Goal: Transaction & Acquisition: Purchase product/service

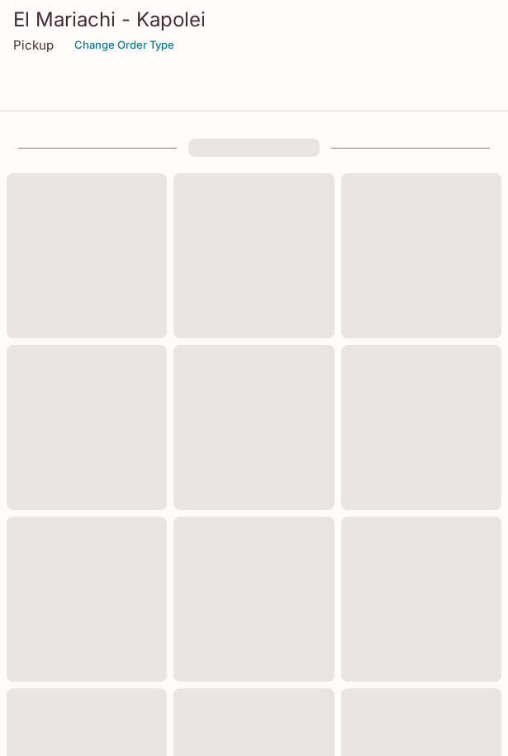
scroll to position [867, 0]
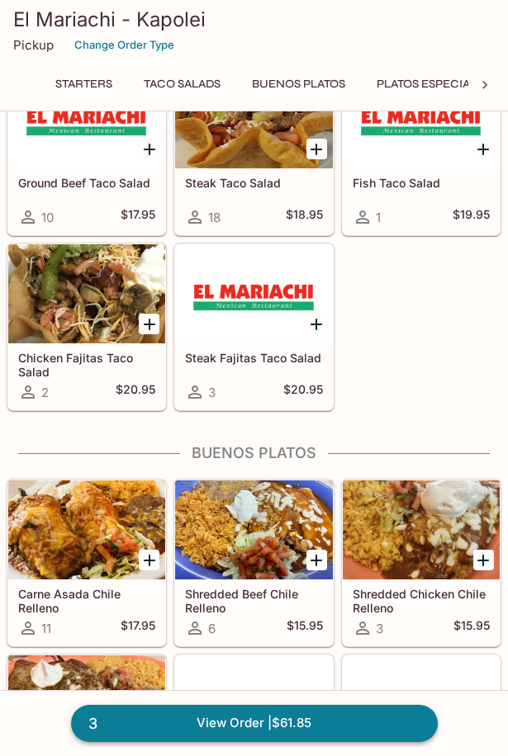
click at [312, 733] on link "3 View Order | $61.85" at bounding box center [254, 723] width 367 height 36
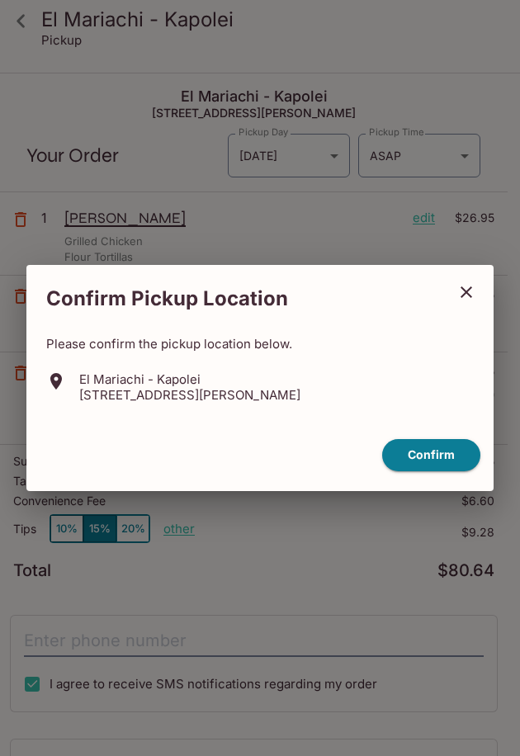
click at [473, 298] on icon "close" at bounding box center [467, 292] width 20 height 20
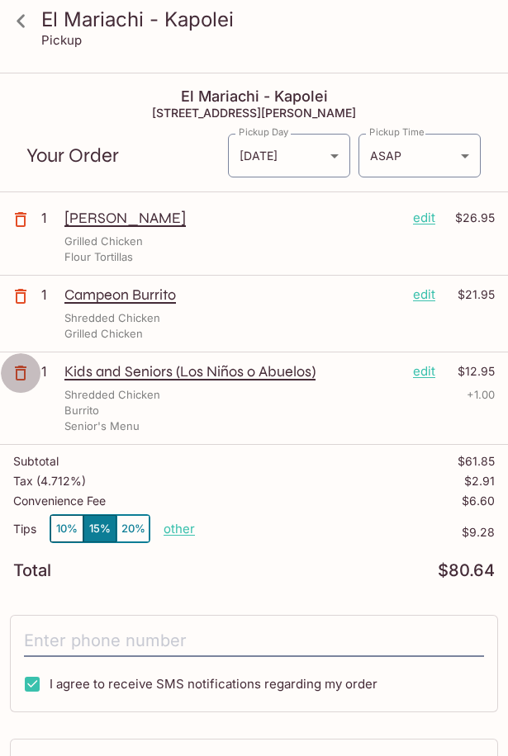
click at [20, 374] on icon "button" at bounding box center [21, 373] width 20 height 20
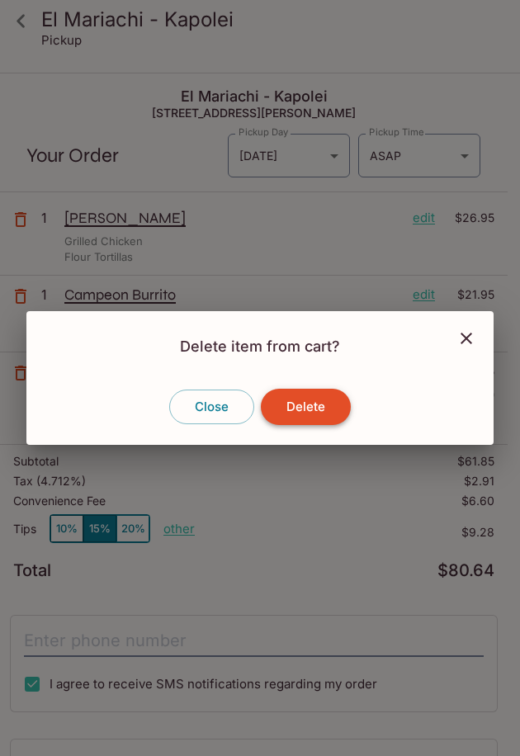
click at [282, 404] on button "Delete" at bounding box center [306, 407] width 90 height 36
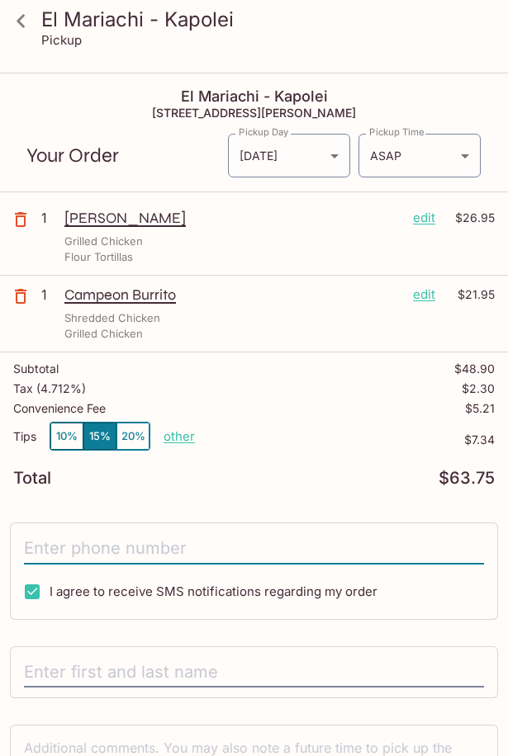
click at [67, 544] on input "tel" at bounding box center [254, 548] width 460 height 31
click at [398, 157] on body "El Mariachi - Kapolei Pickup El Mariachi - Kapolei [STREET_ADDRESS][PERSON_NAME…" at bounding box center [254, 452] width 508 height 756
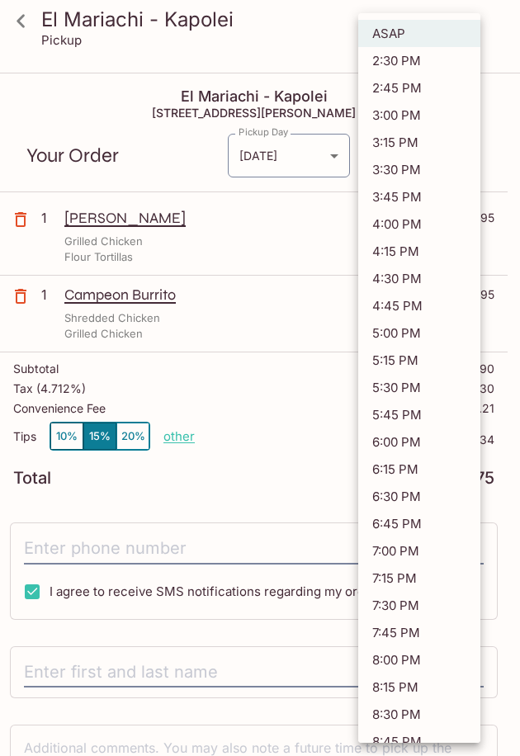
click at [178, 154] on div at bounding box center [260, 378] width 520 height 756
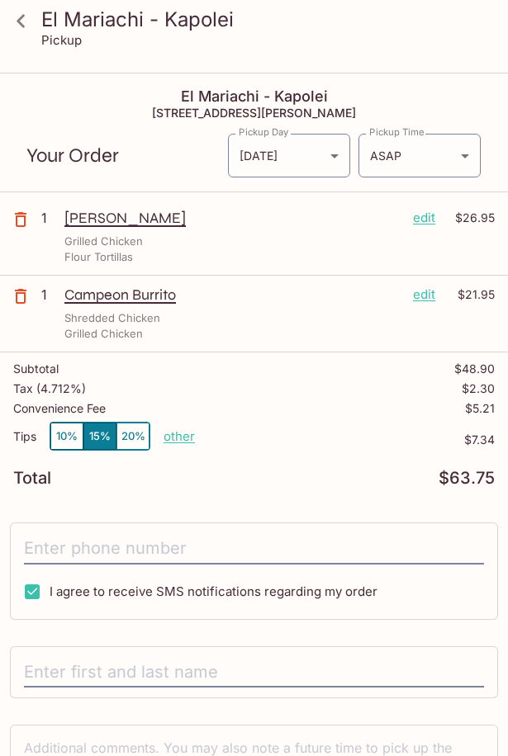
click at [26, 14] on icon at bounding box center [21, 21] width 29 height 29
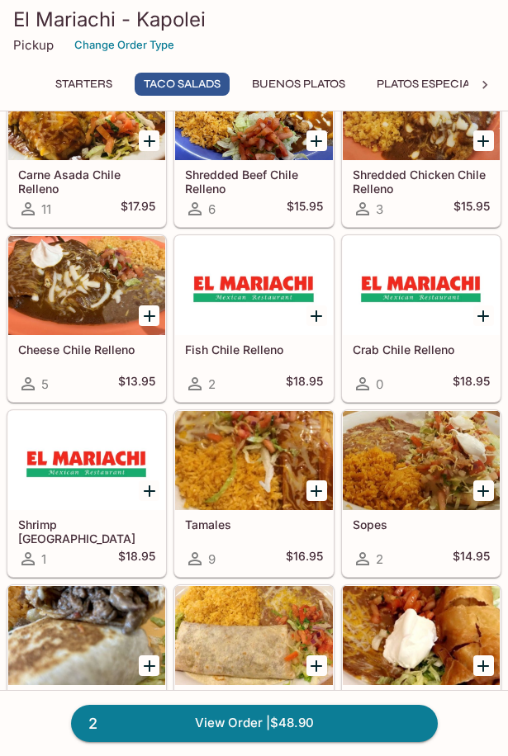
scroll to position [1486, 0]
